Goal: Information Seeking & Learning: Learn about a topic

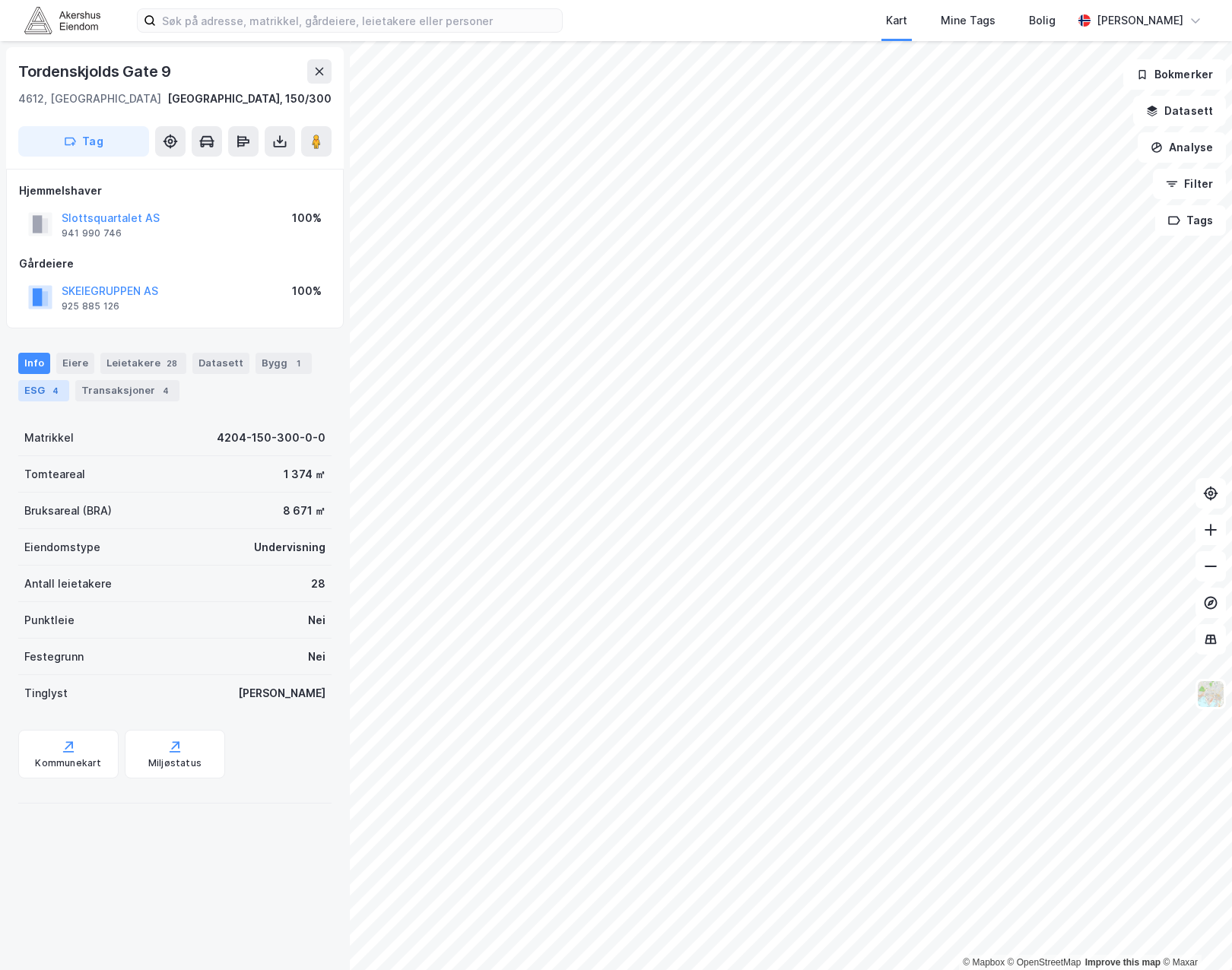
click at [49, 391] on div "4" at bounding box center [55, 390] width 15 height 15
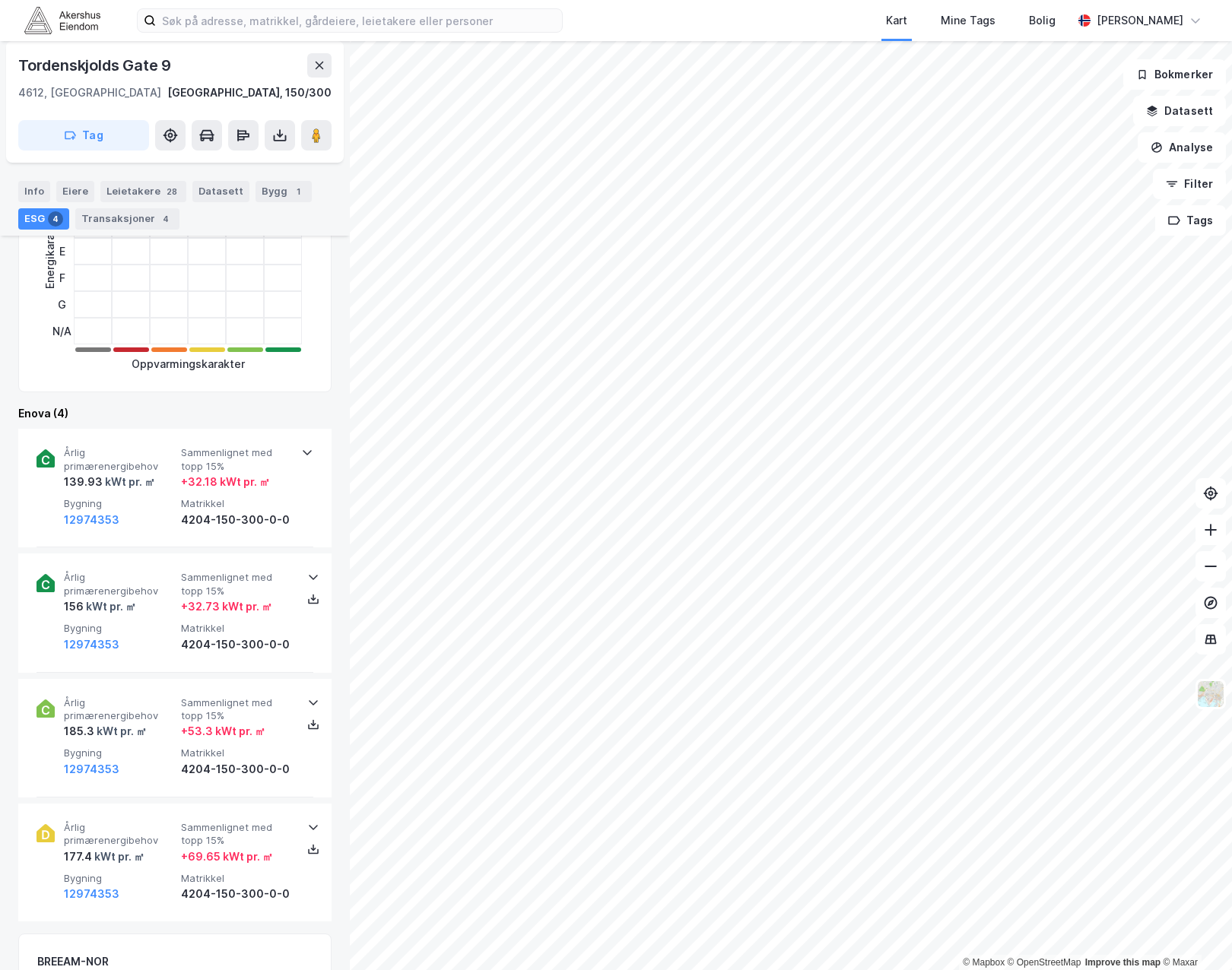
scroll to position [380, 0]
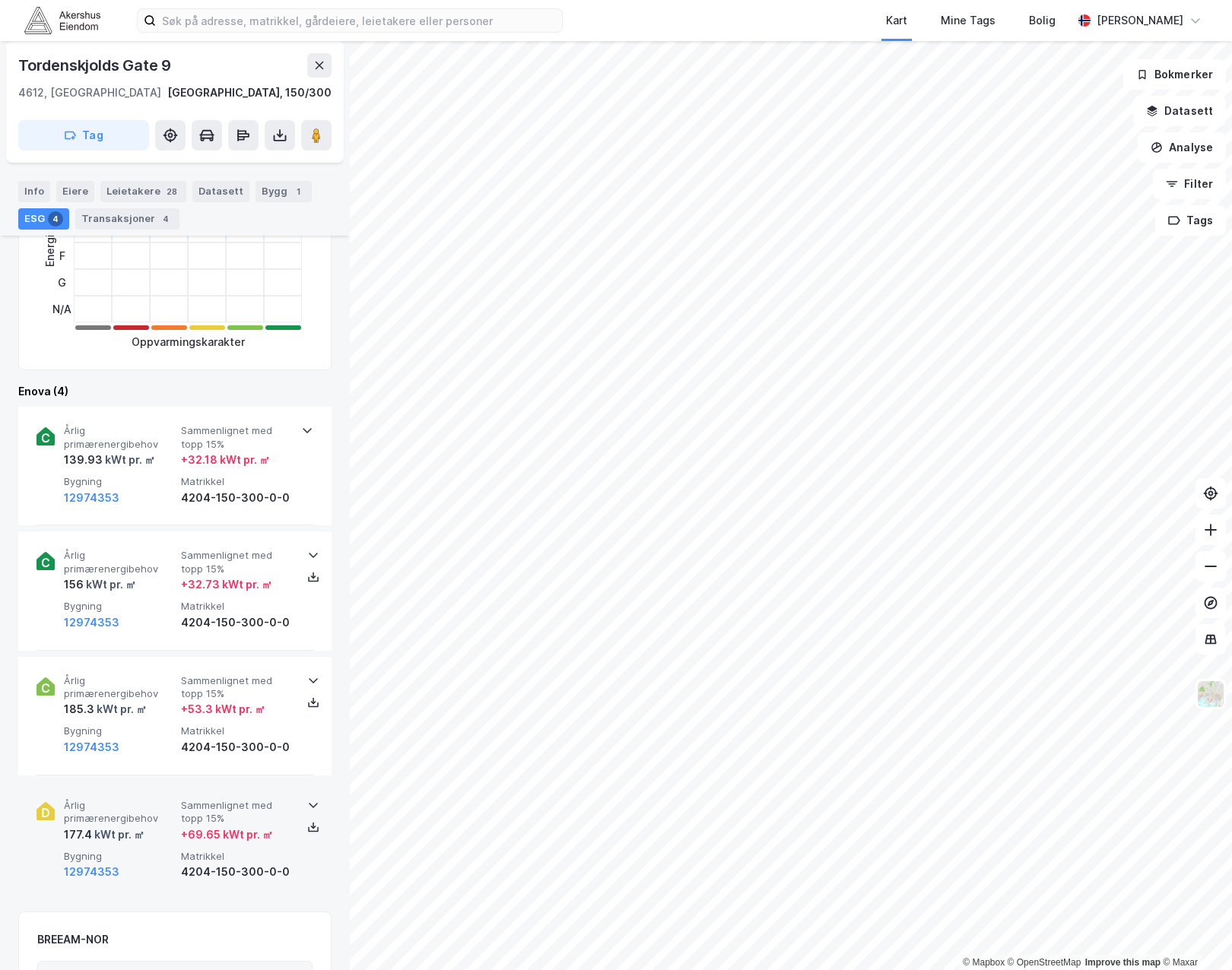
click at [134, 800] on span "Årlig primærenergibehov" at bounding box center [119, 812] width 111 height 27
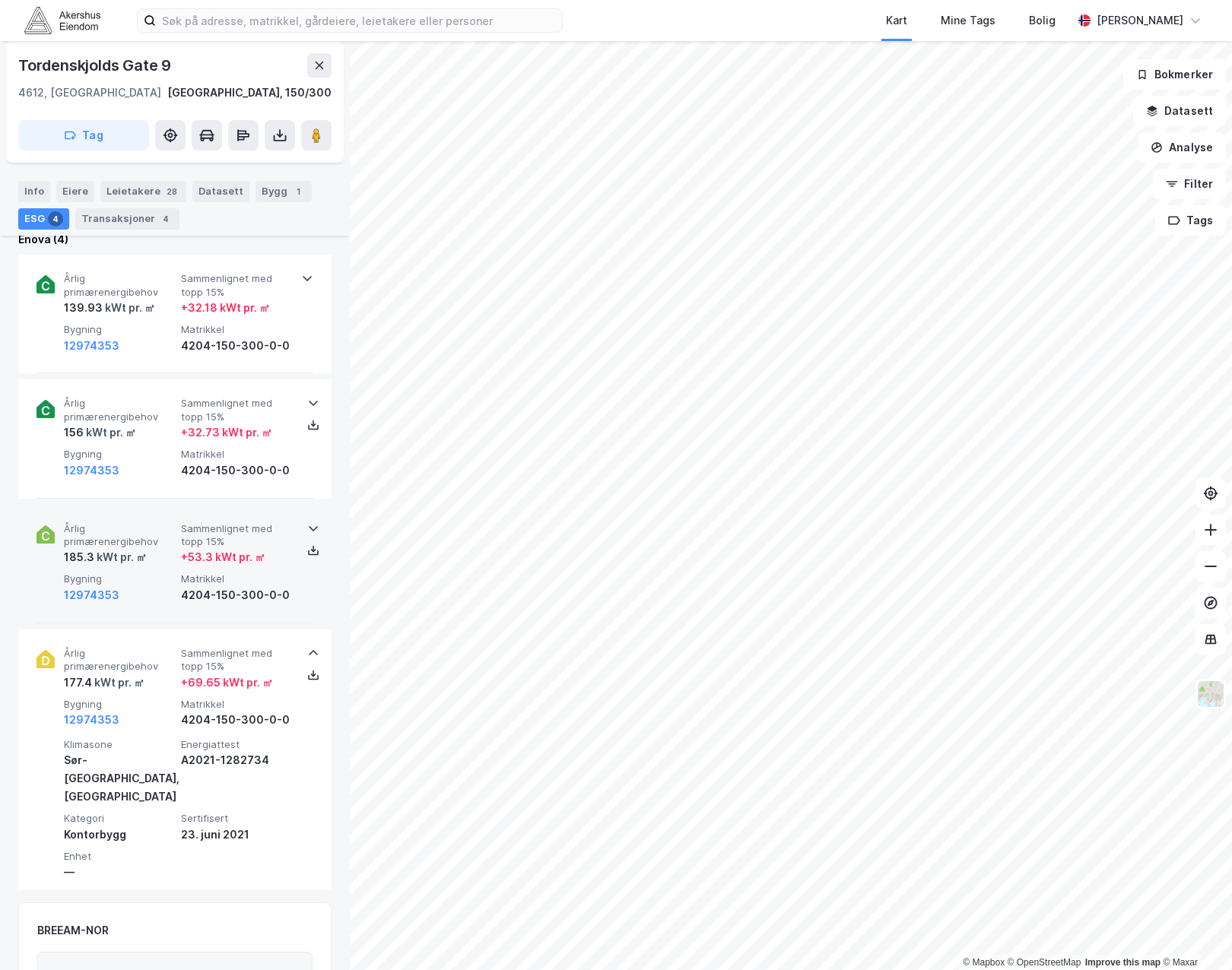
click at [124, 533] on span "Årlig primærenergibehov" at bounding box center [119, 536] width 111 height 27
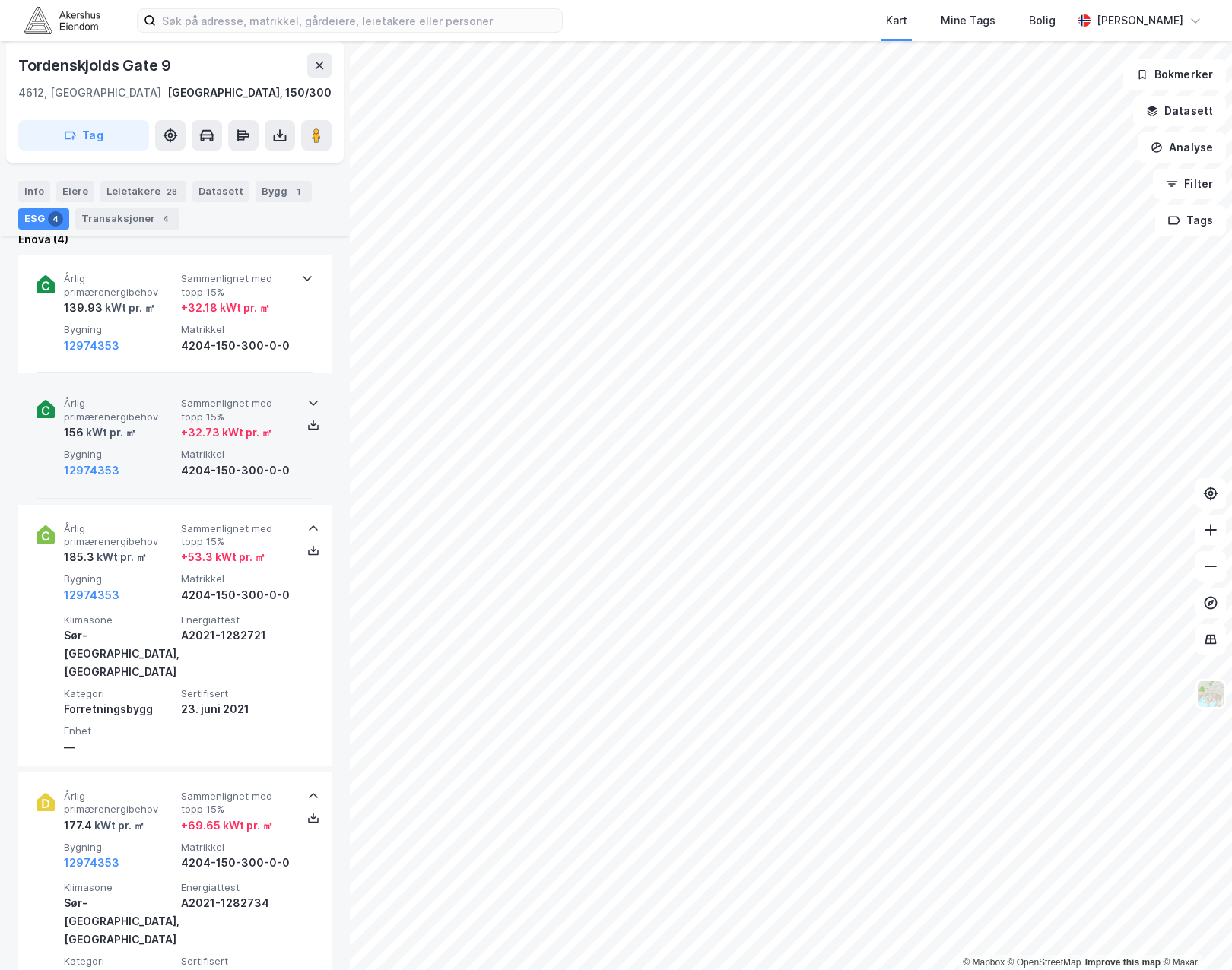
click at [127, 422] on span "Årlig primærenergibehov" at bounding box center [119, 411] width 111 height 27
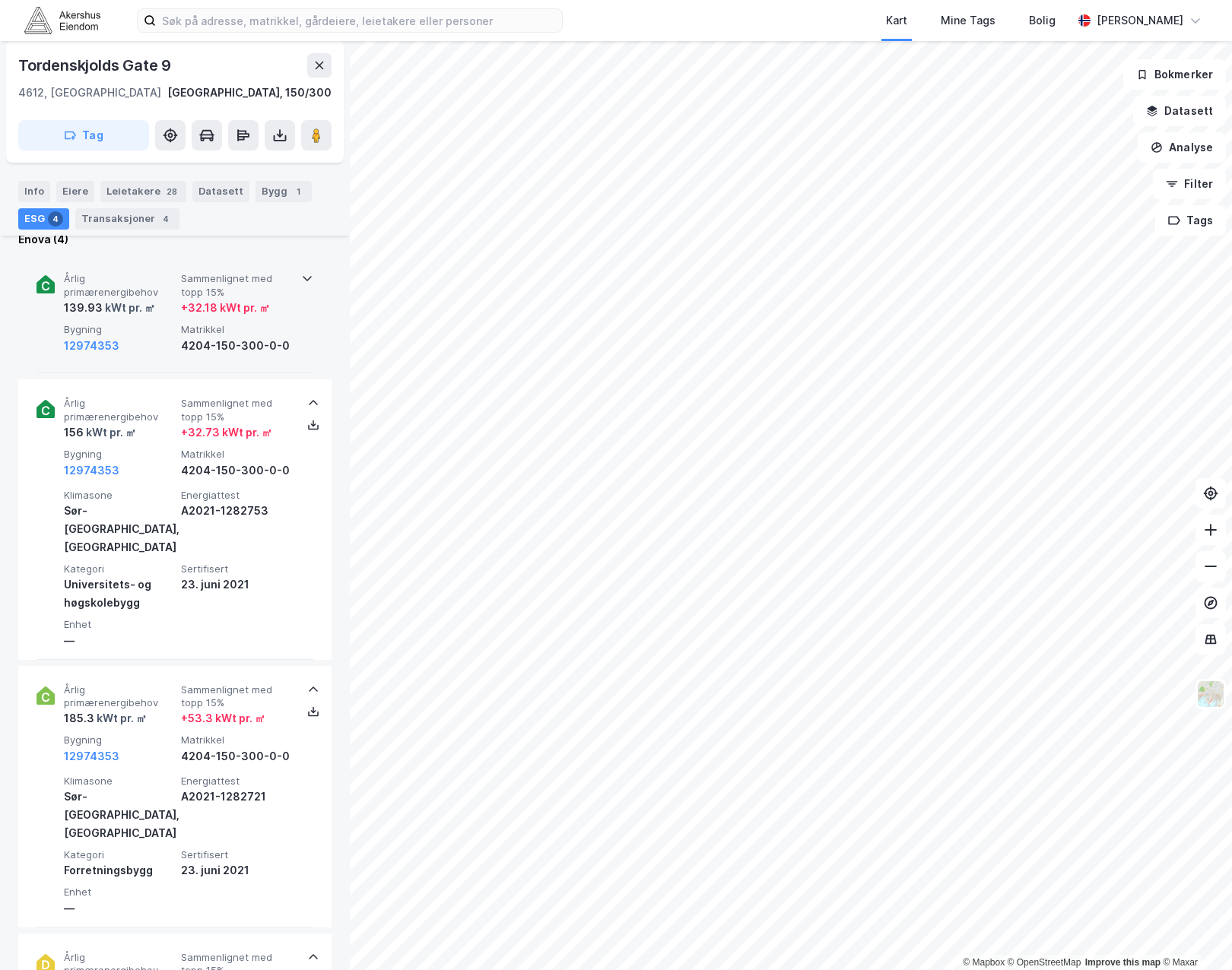
click at [134, 323] on div "Årlig primærenergibehov 139.93 kWt pr. ㎡ Sammenlignet med [PERSON_NAME] 15% + 3…" at bounding box center [178, 314] width 228 height 82
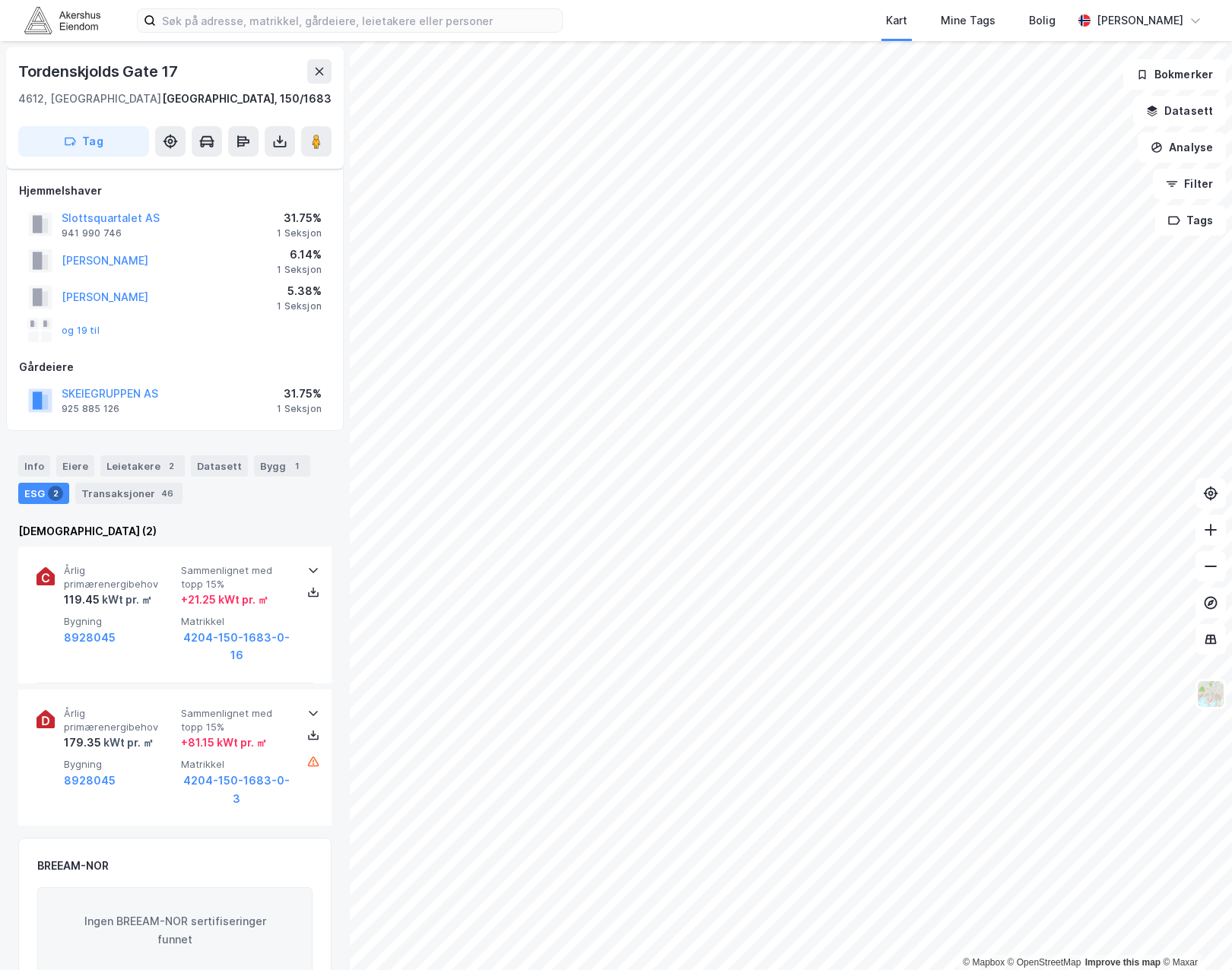
scroll to position [208, 0]
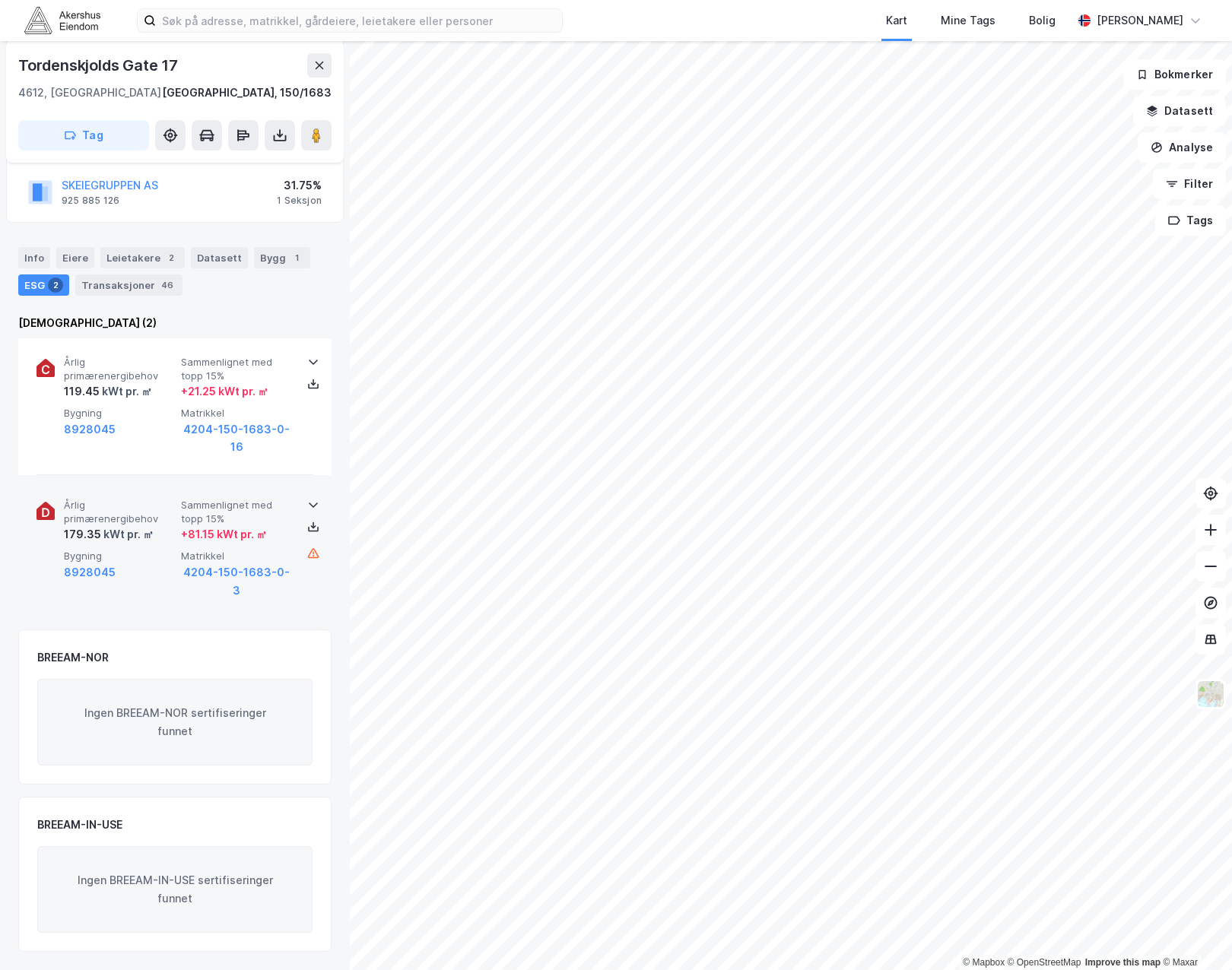
click at [220, 607] on div "Årlig primærenergibehov 179.35 kWt pr. ㎡ Sammenlignet med [PERSON_NAME] 15% + 8…" at bounding box center [175, 550] width 277 height 136
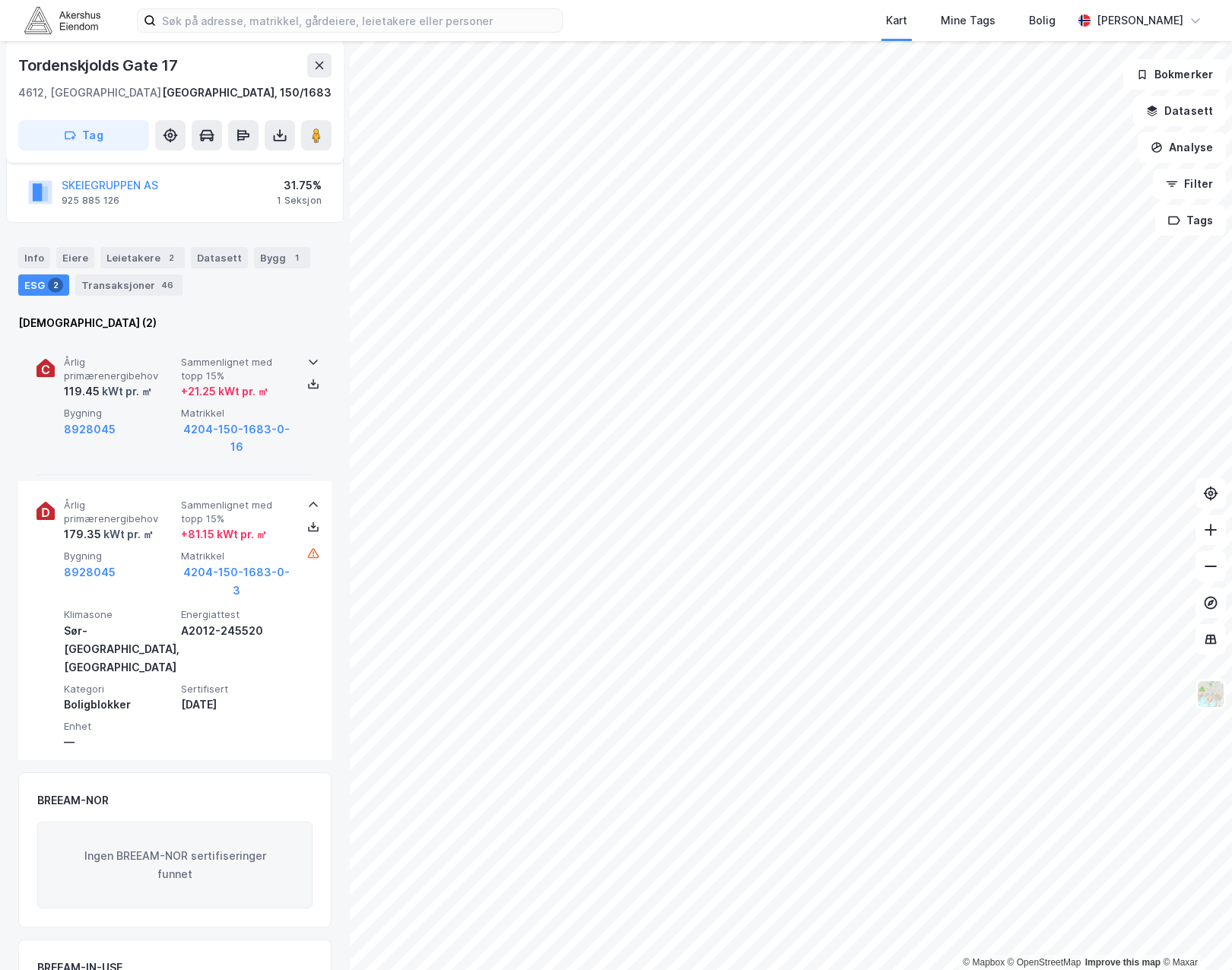
click at [126, 446] on div "Bygning 8928045" at bounding box center [119, 431] width 111 height 49
